Goal: Information Seeking & Learning: Check status

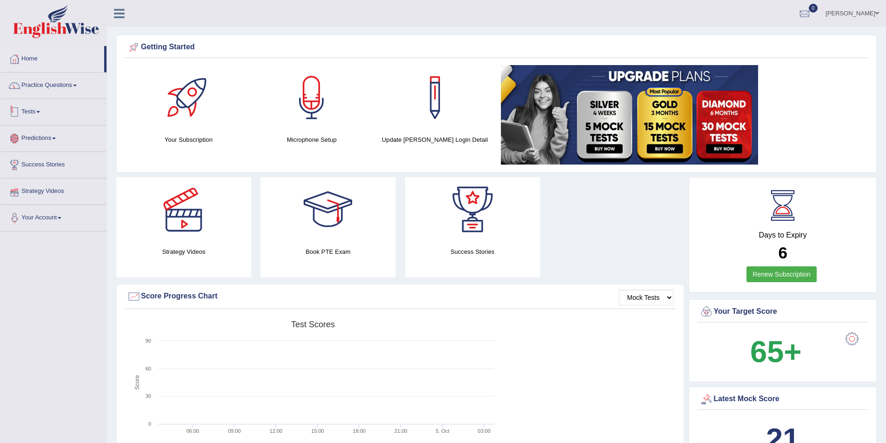
click at [40, 112] on span at bounding box center [38, 112] width 4 height 2
click at [37, 148] on link "Take Mock Test" at bounding box center [60, 150] width 87 height 17
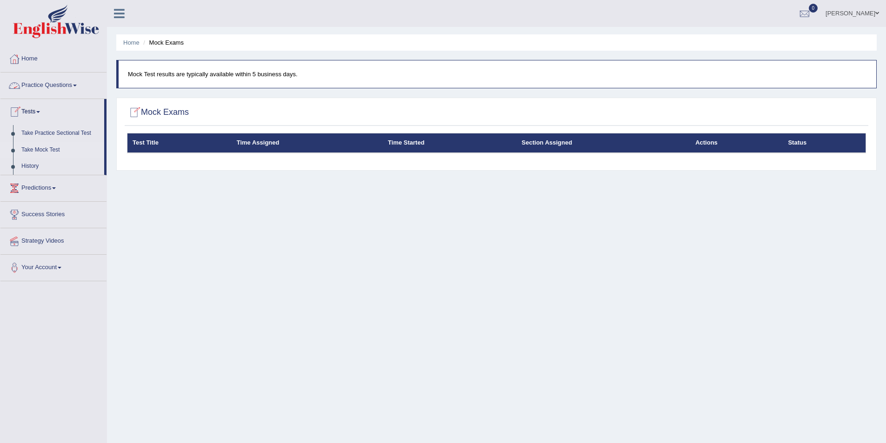
click at [44, 86] on link "Practice Questions" at bounding box center [53, 84] width 106 height 23
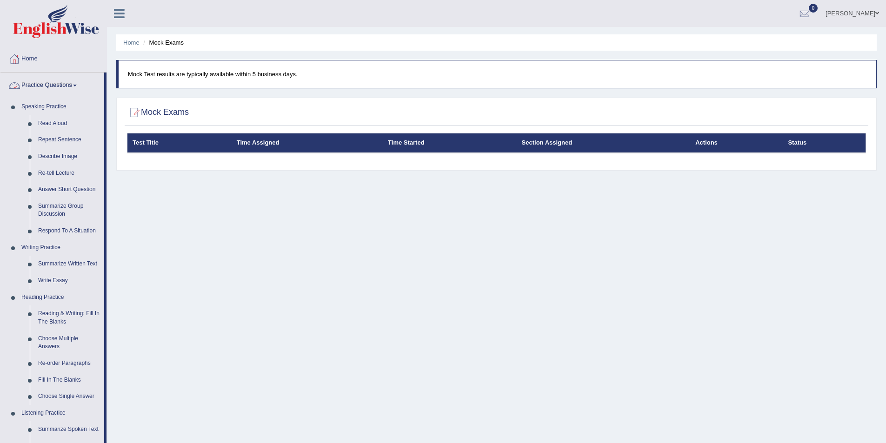
click at [61, 81] on link "Practice Questions" at bounding box center [52, 84] width 104 height 23
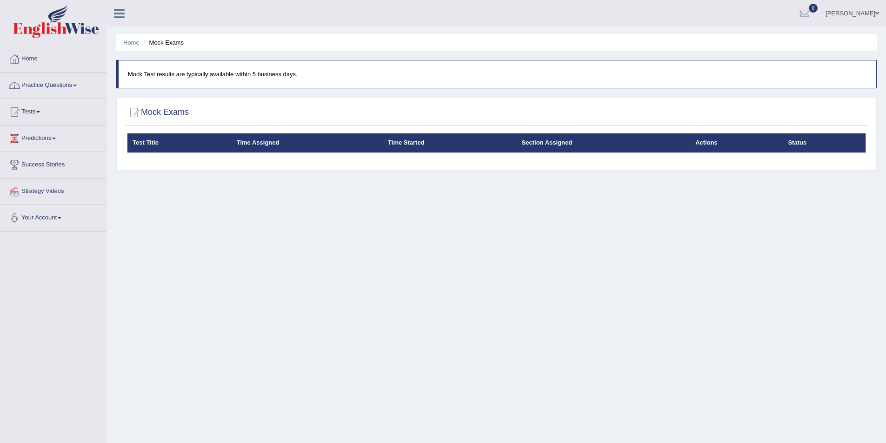
click at [61, 81] on link "Practice Questions" at bounding box center [53, 84] width 106 height 23
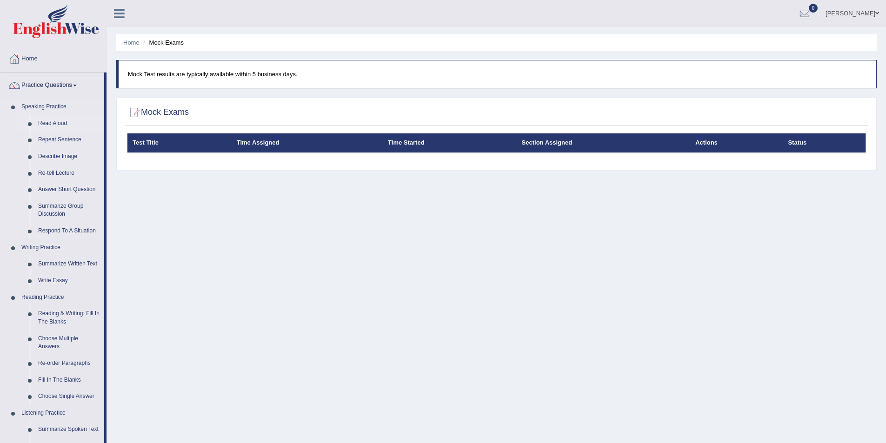
click at [54, 125] on link "Read Aloud" at bounding box center [69, 123] width 70 height 17
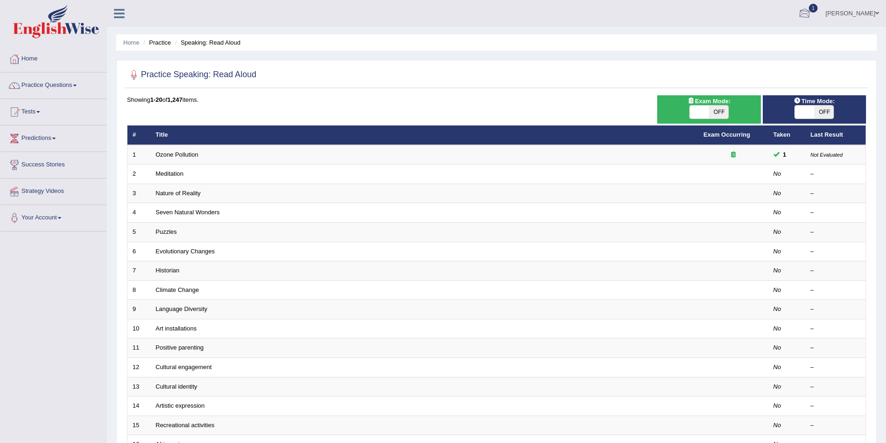
click at [812, 13] on div at bounding box center [805, 14] width 14 height 14
click at [761, 67] on strong "See All Alerts" at bounding box center [745, 65] width 41 height 7
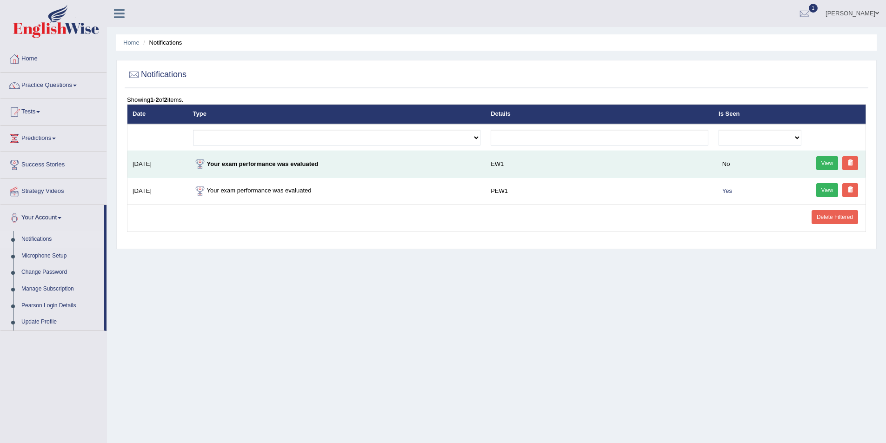
click at [828, 163] on link "View" at bounding box center [828, 163] width 22 height 14
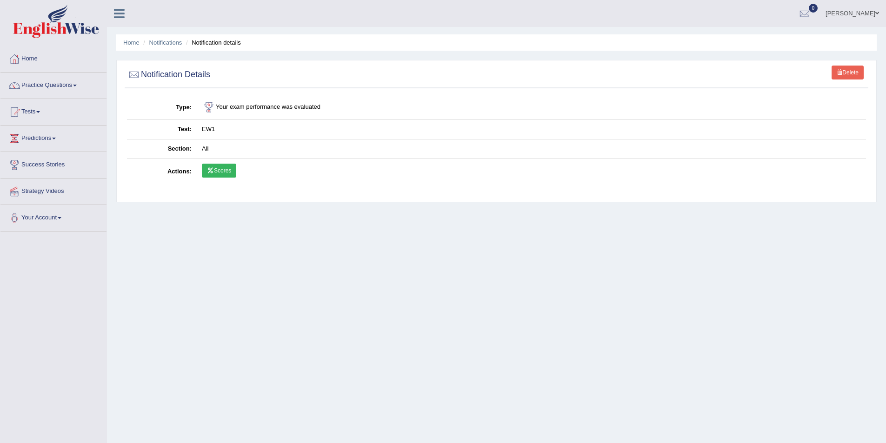
click at [227, 166] on link "Scores" at bounding box center [219, 171] width 34 height 14
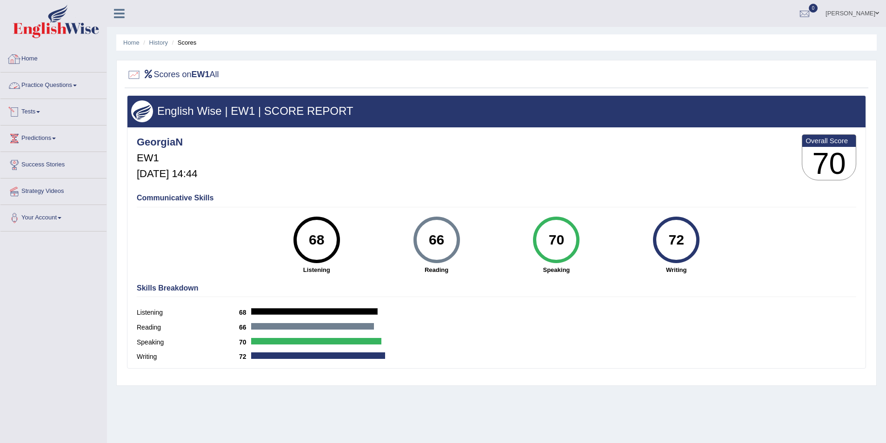
click at [42, 114] on link "Tests" at bounding box center [53, 110] width 106 height 23
click at [29, 166] on link "History" at bounding box center [60, 166] width 87 height 17
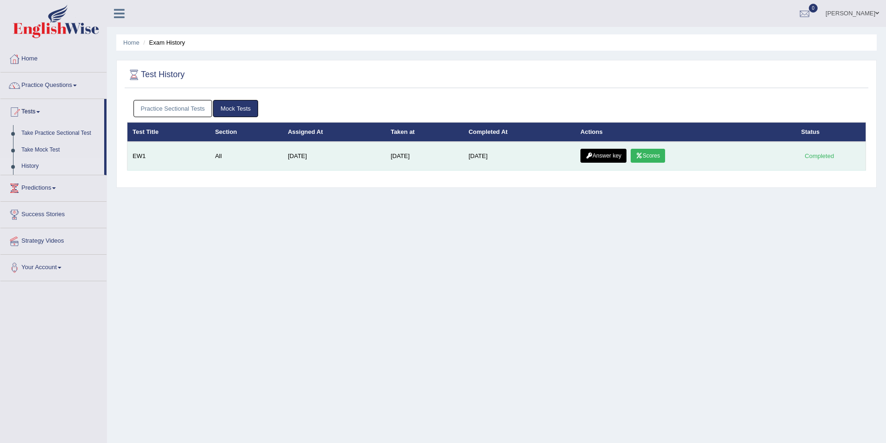
click at [597, 156] on link "Answer key" at bounding box center [604, 156] width 46 height 14
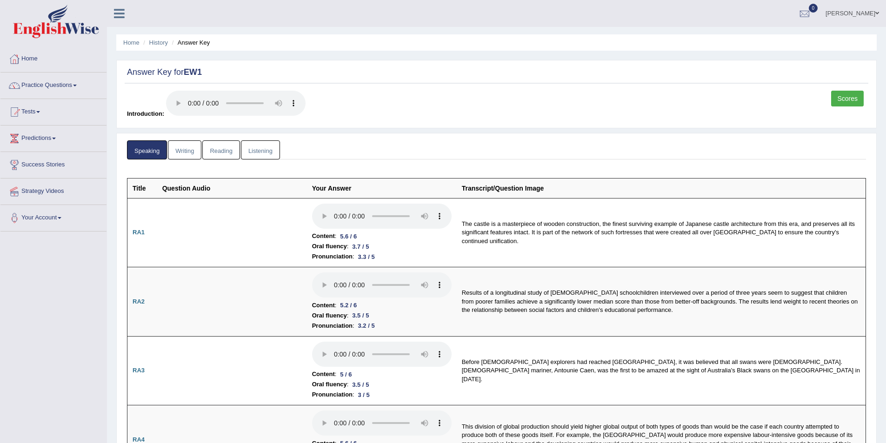
click at [185, 150] on link "Writing" at bounding box center [185, 150] width 34 height 19
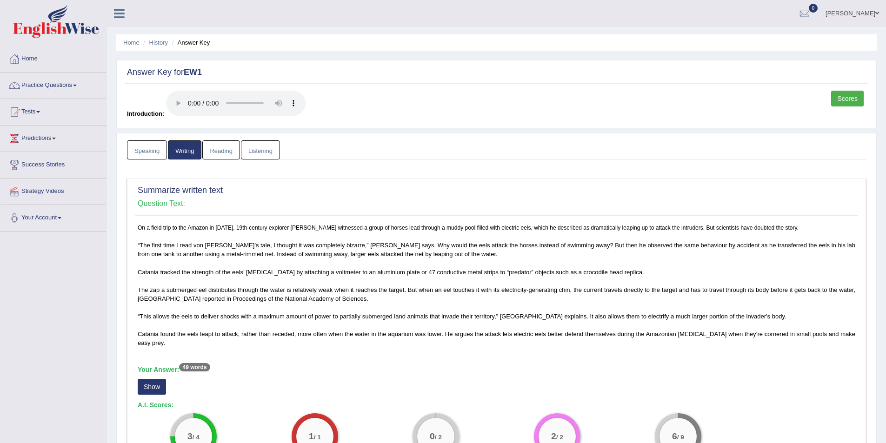
click at [215, 148] on link "Reading" at bounding box center [220, 150] width 37 height 19
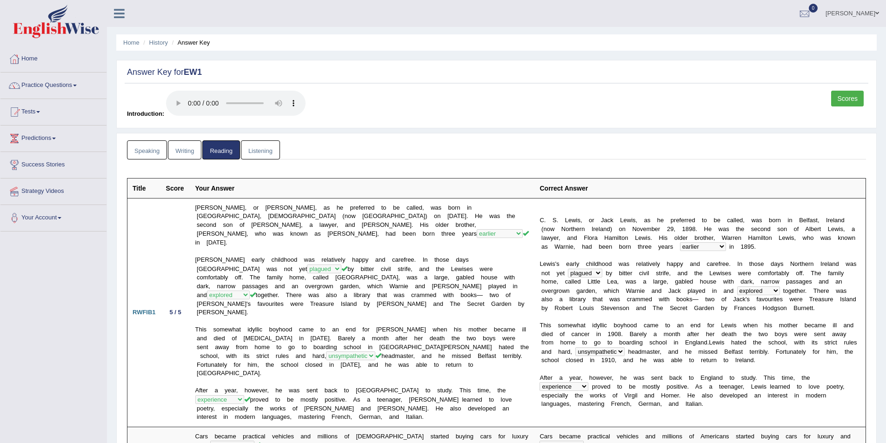
click at [254, 150] on link "Listening" at bounding box center [260, 150] width 39 height 19
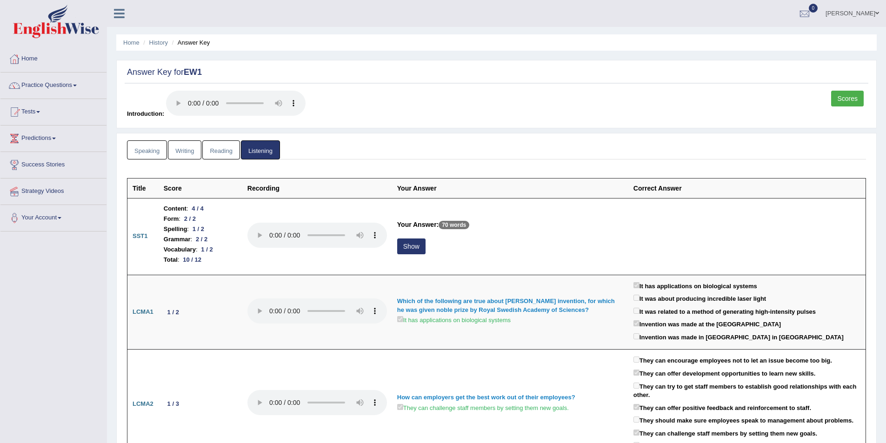
click at [146, 151] on link "Speaking" at bounding box center [147, 150] width 40 height 19
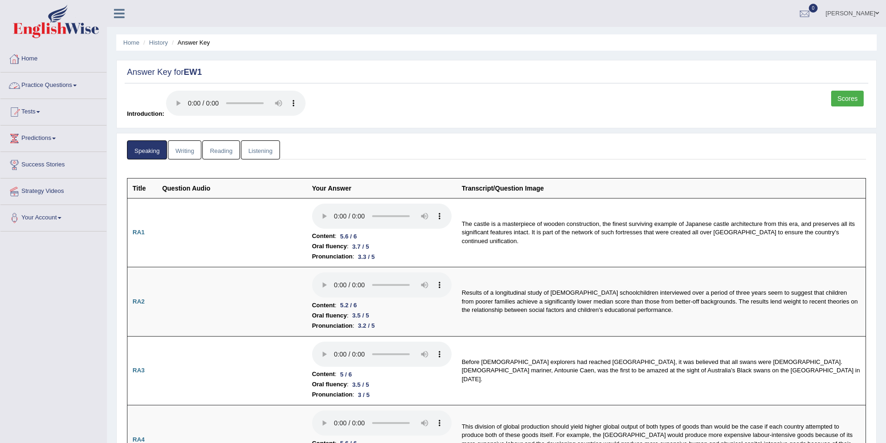
click at [45, 85] on link "Practice Questions" at bounding box center [53, 84] width 106 height 23
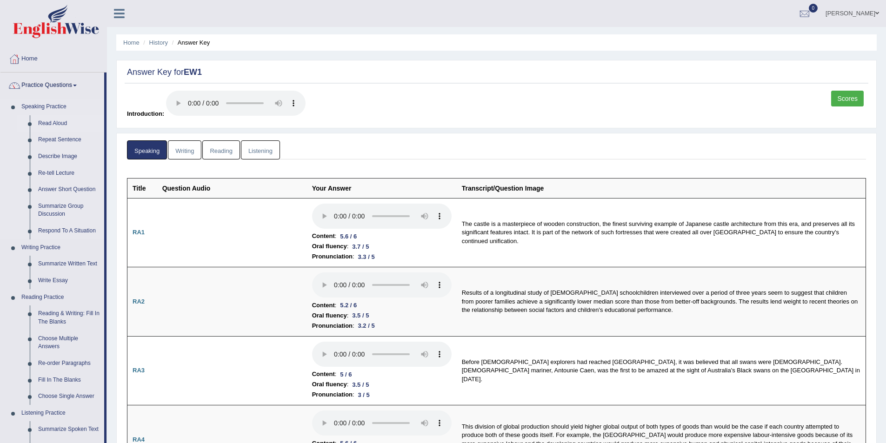
click at [53, 122] on link "Read Aloud" at bounding box center [69, 123] width 70 height 17
